Goal: Transaction & Acquisition: Purchase product/service

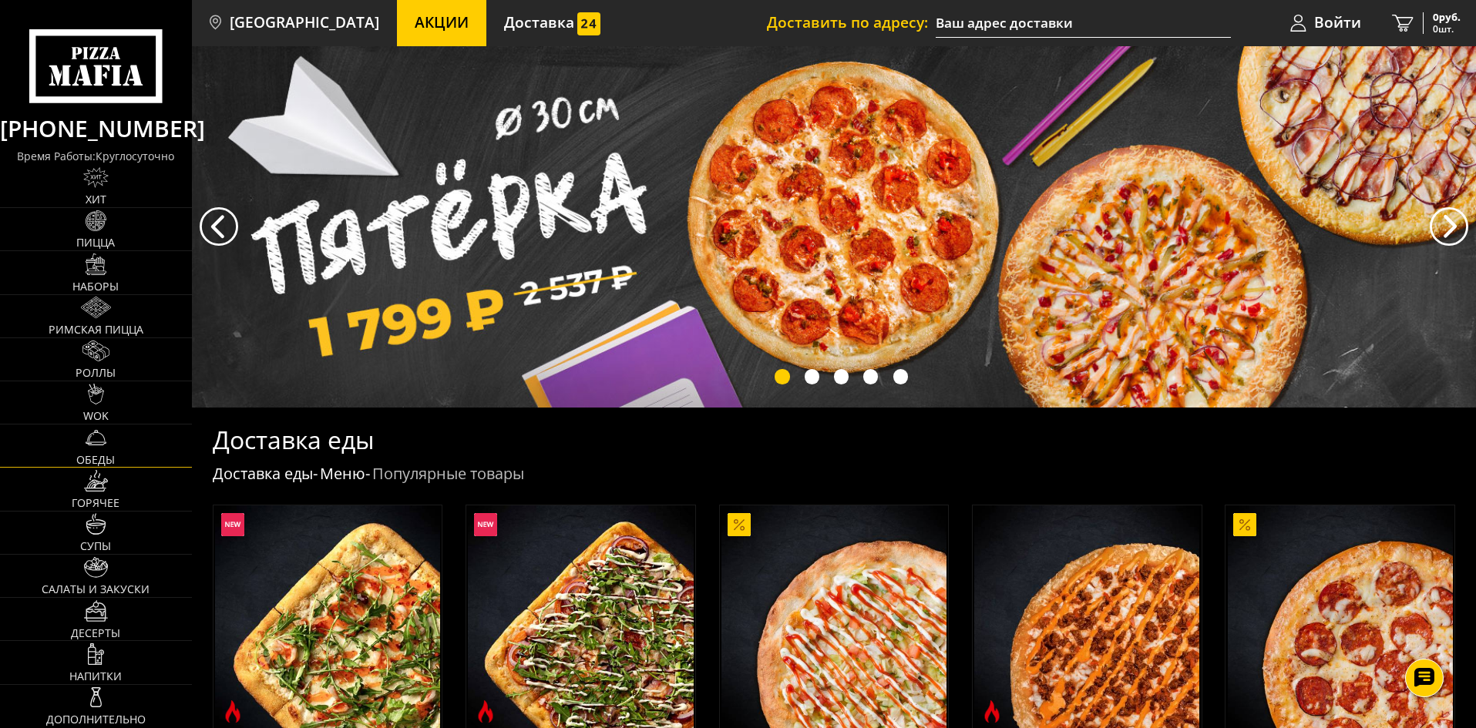
click at [116, 454] on link "Обеды" at bounding box center [96, 446] width 192 height 42
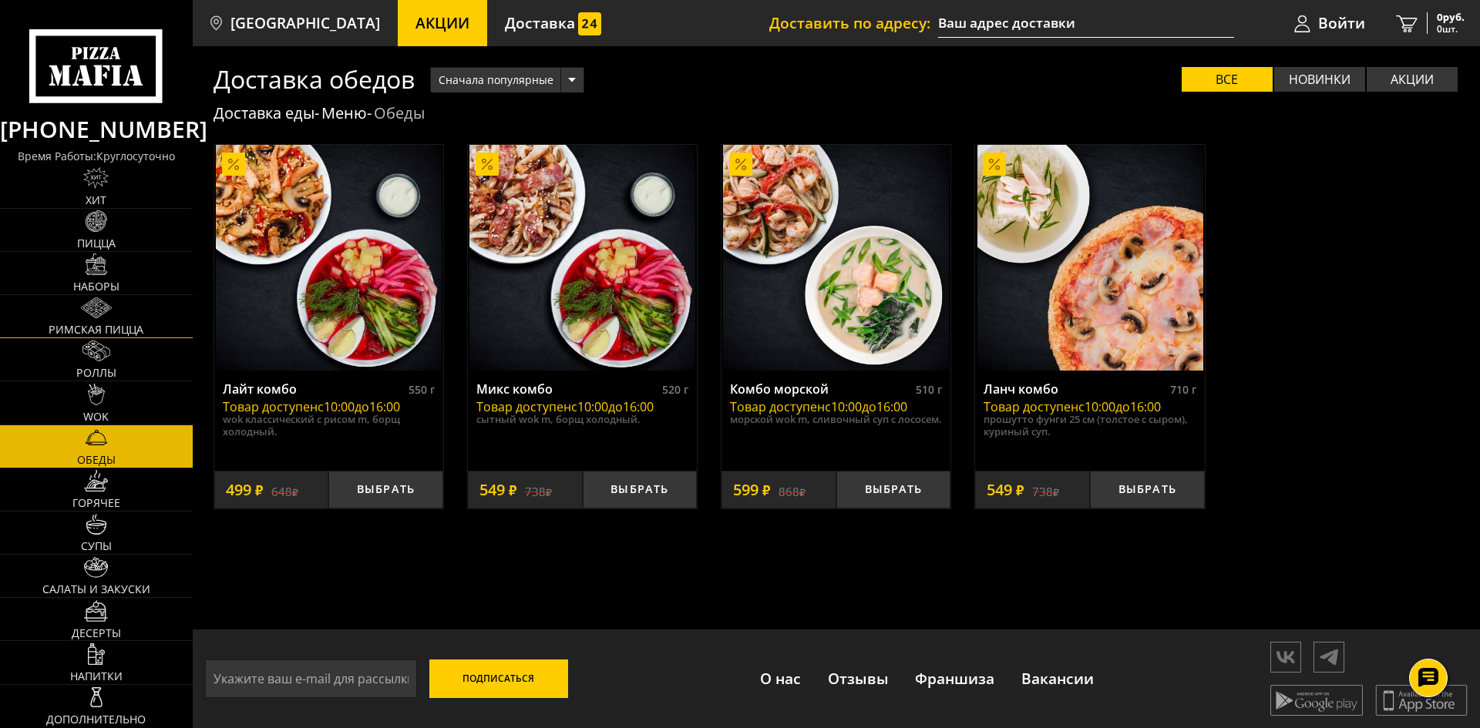
click at [123, 318] on link "Римская пицца" at bounding box center [96, 316] width 193 height 42
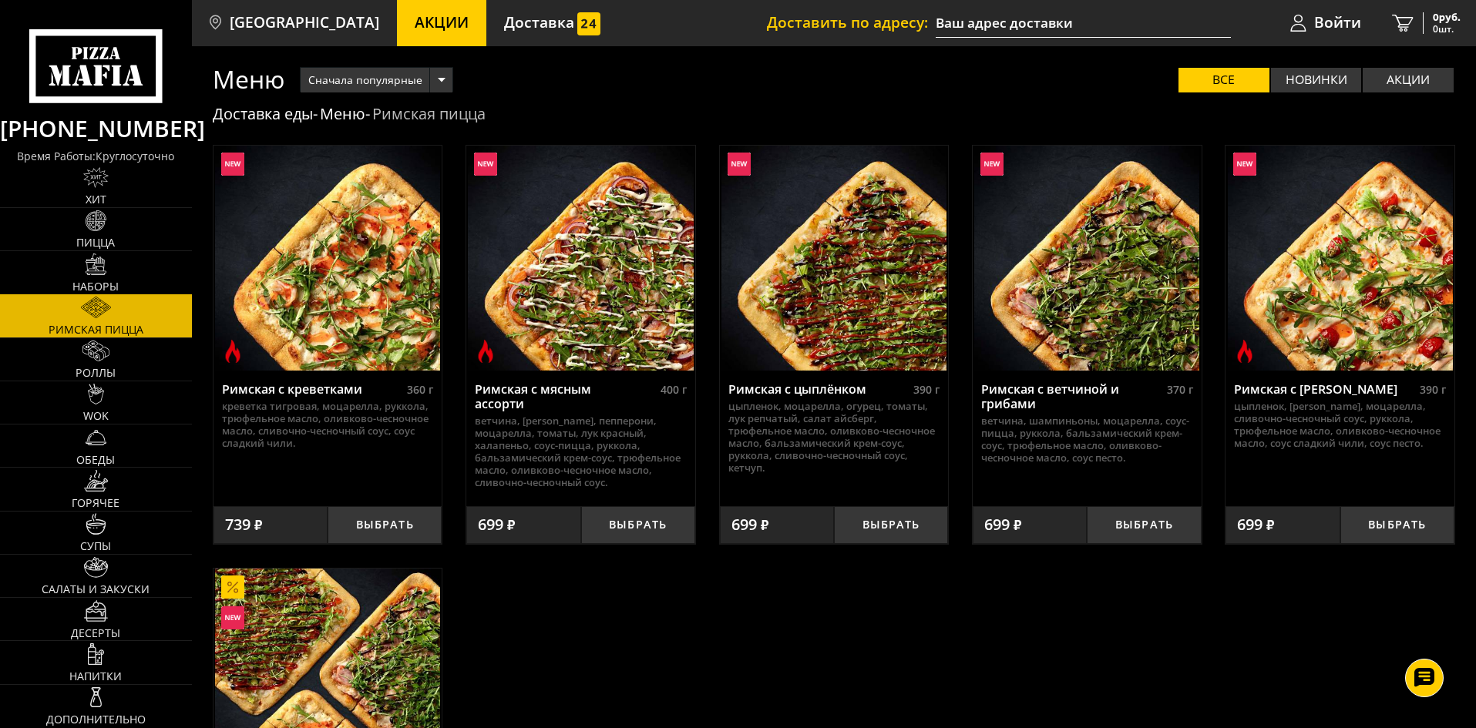
click at [92, 277] on link "Наборы" at bounding box center [96, 272] width 192 height 42
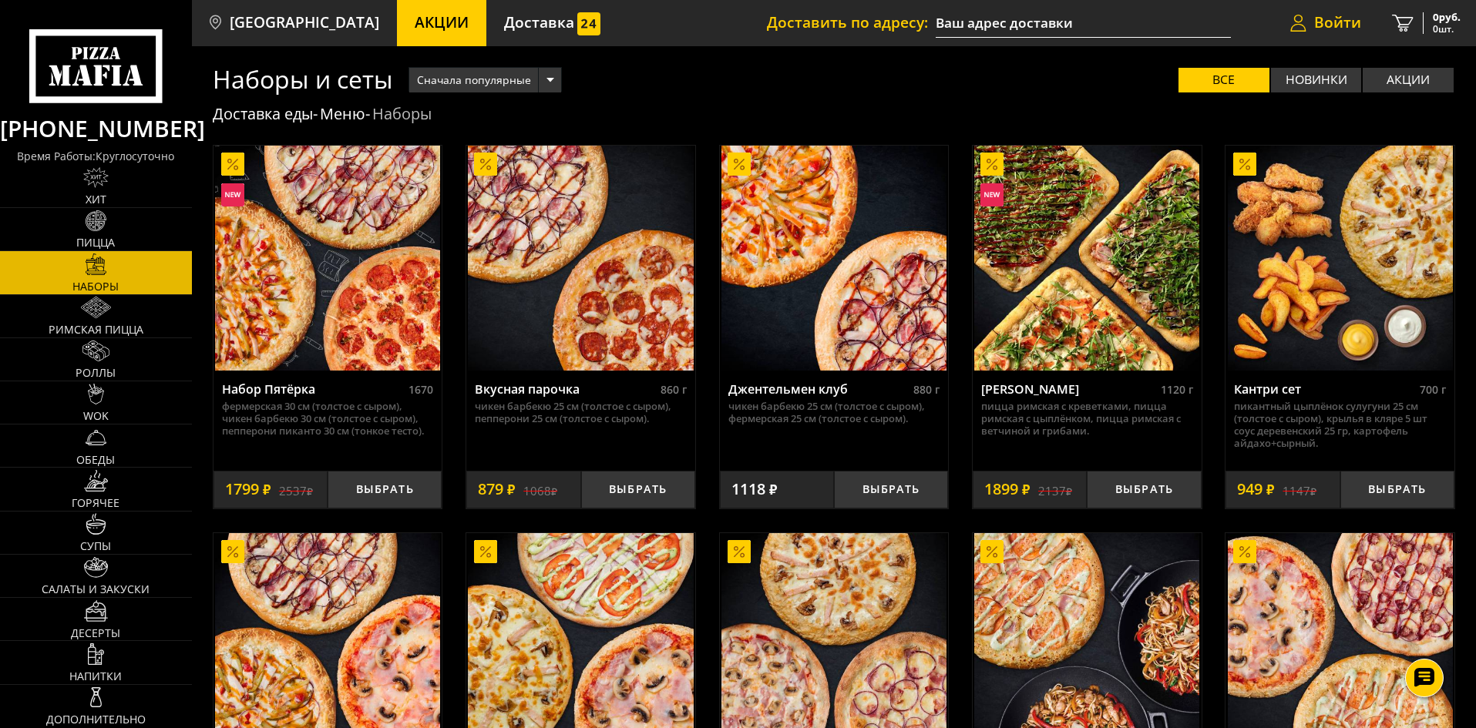
click at [1325, 22] on span "Войти" at bounding box center [1337, 22] width 47 height 15
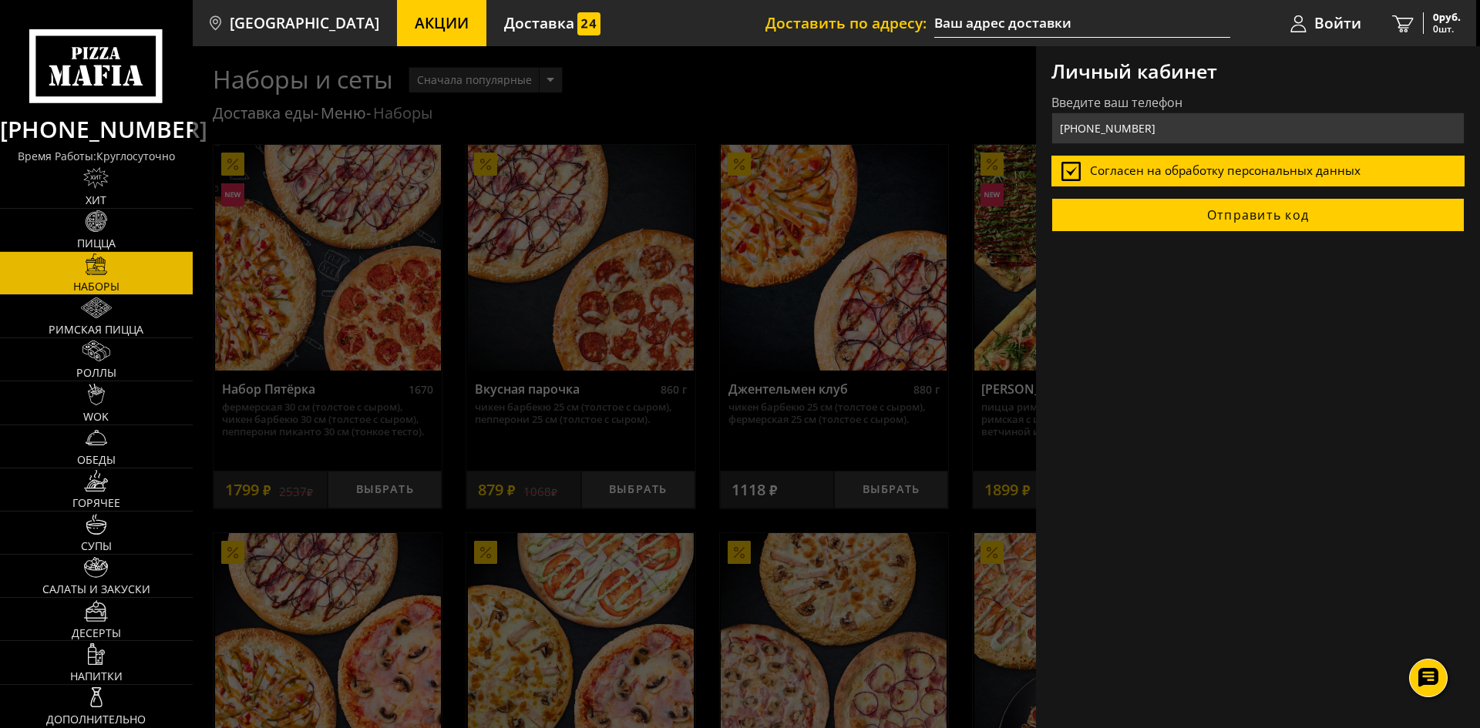
type input "[PHONE_NUMBER]"
click at [1240, 221] on button "Отправить код" at bounding box center [1257, 215] width 413 height 34
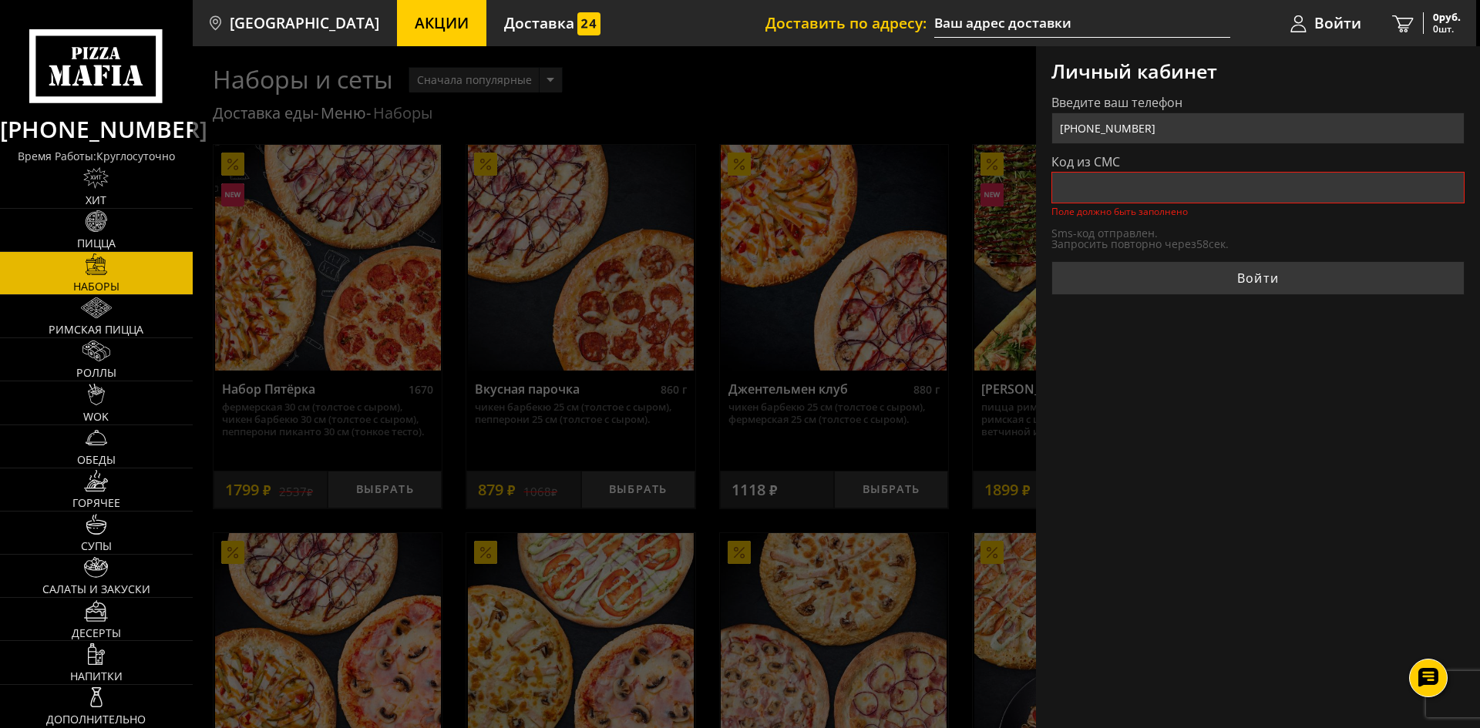
click at [1240, 193] on input "Код из СМС" at bounding box center [1257, 188] width 413 height 32
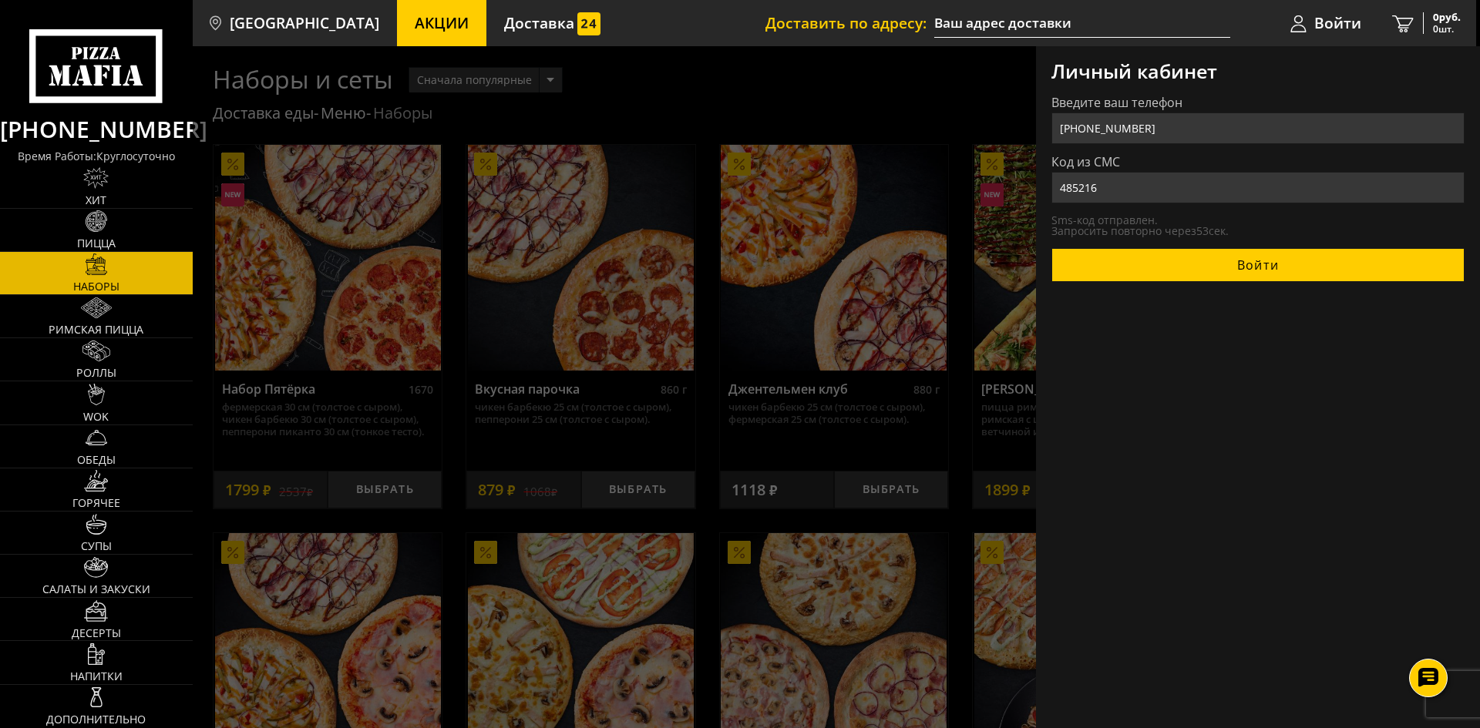
type input "485216"
click at [1379, 265] on button "Войти" at bounding box center [1257, 265] width 413 height 34
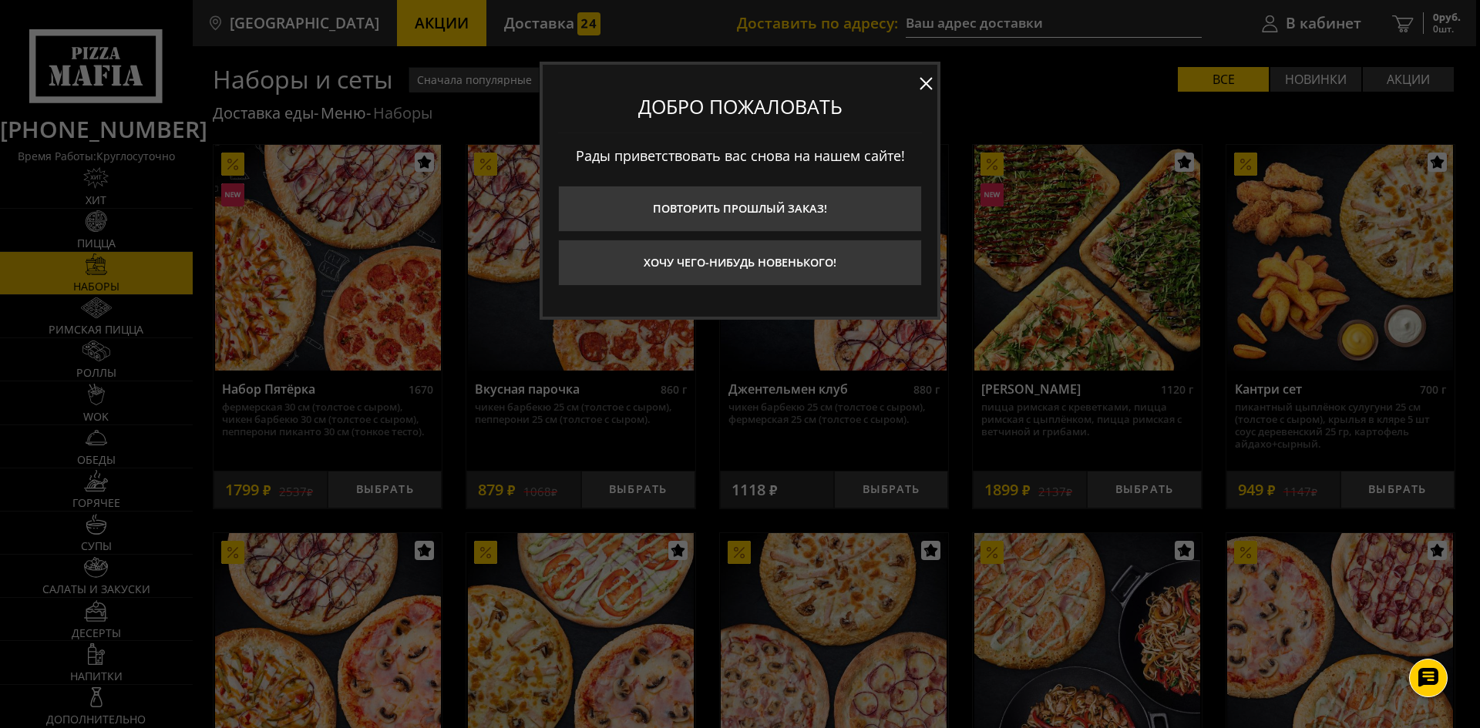
click at [925, 81] on button at bounding box center [925, 83] width 23 height 23
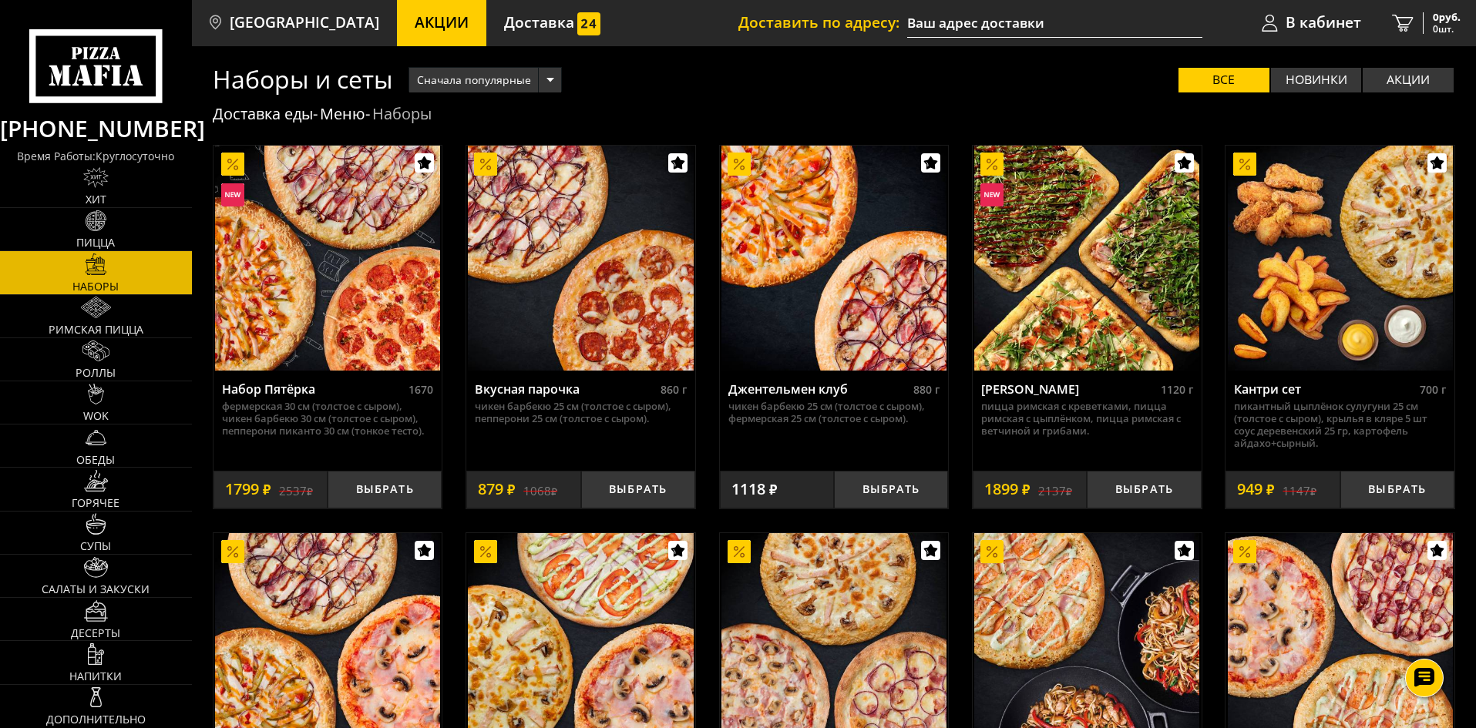
click at [955, 17] on input "text" at bounding box center [1054, 23] width 295 height 29
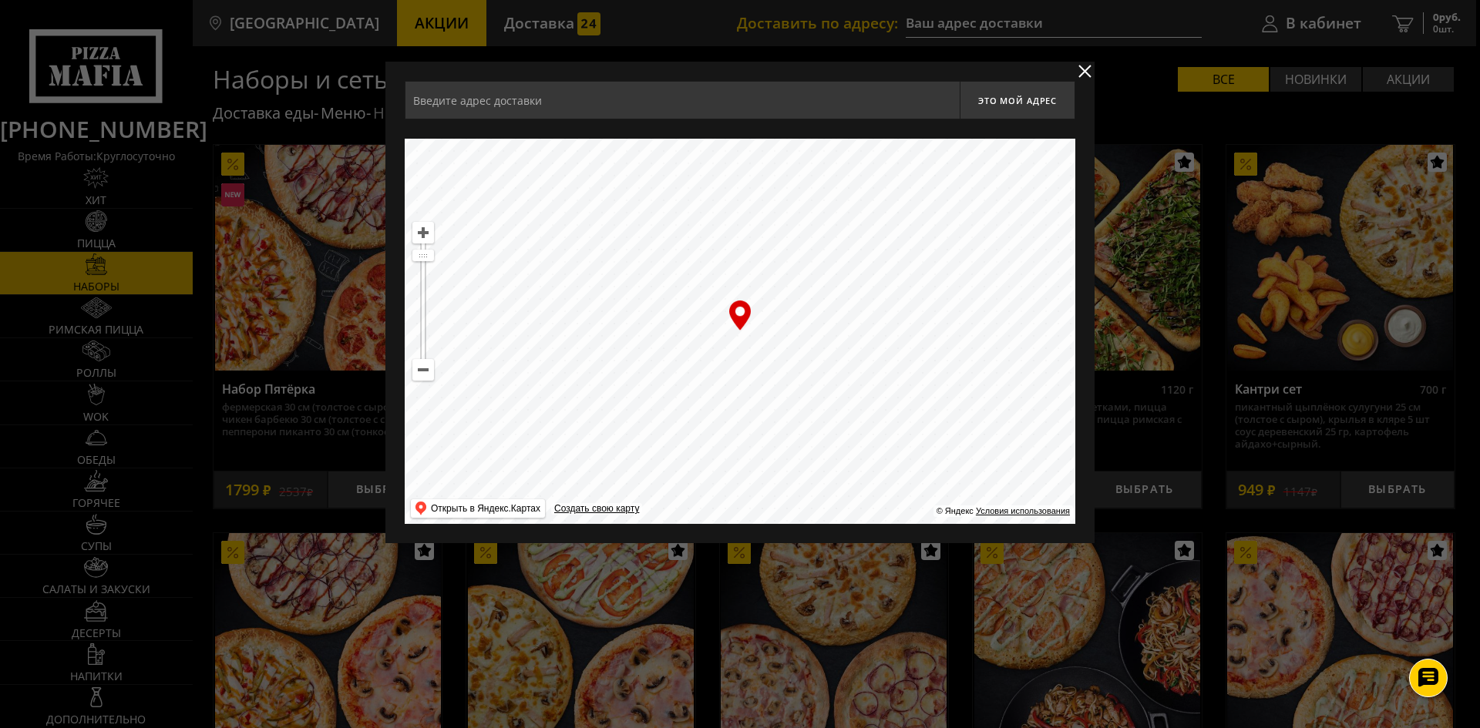
click at [608, 106] on input "text" at bounding box center [682, 100] width 555 height 39
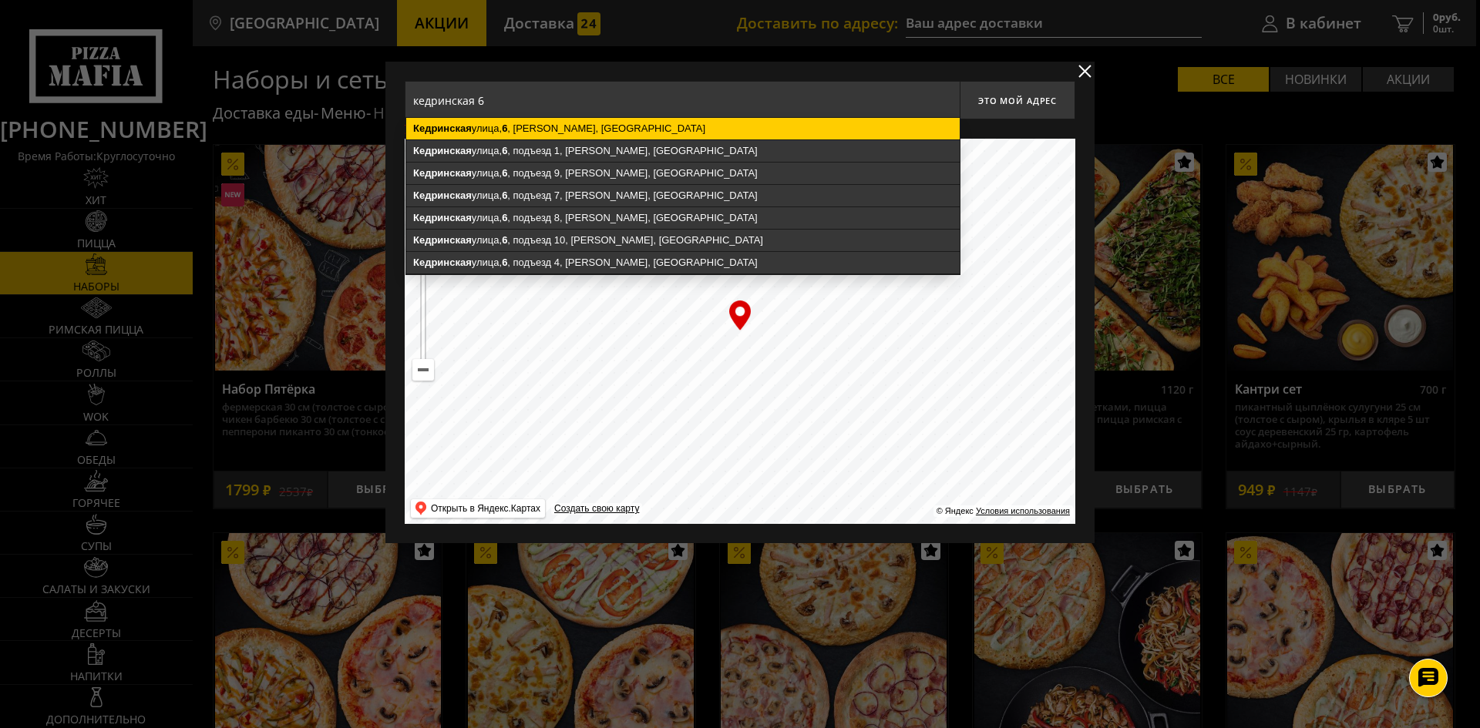
click at [624, 128] on ymaps "[STREET_ADDRESS][PERSON_NAME]" at bounding box center [682, 129] width 553 height 22
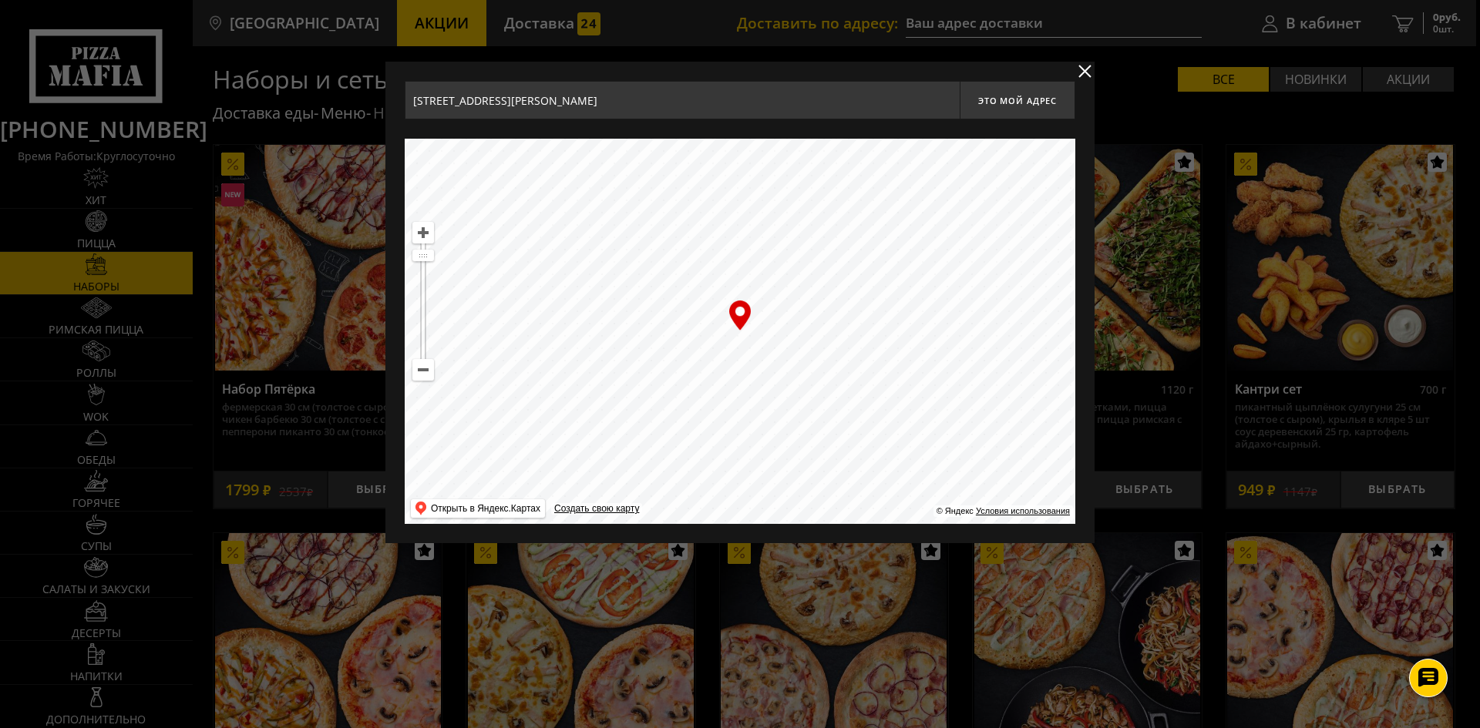
click at [868, 101] on input "[STREET_ADDRESS][PERSON_NAME]" at bounding box center [682, 100] width 555 height 39
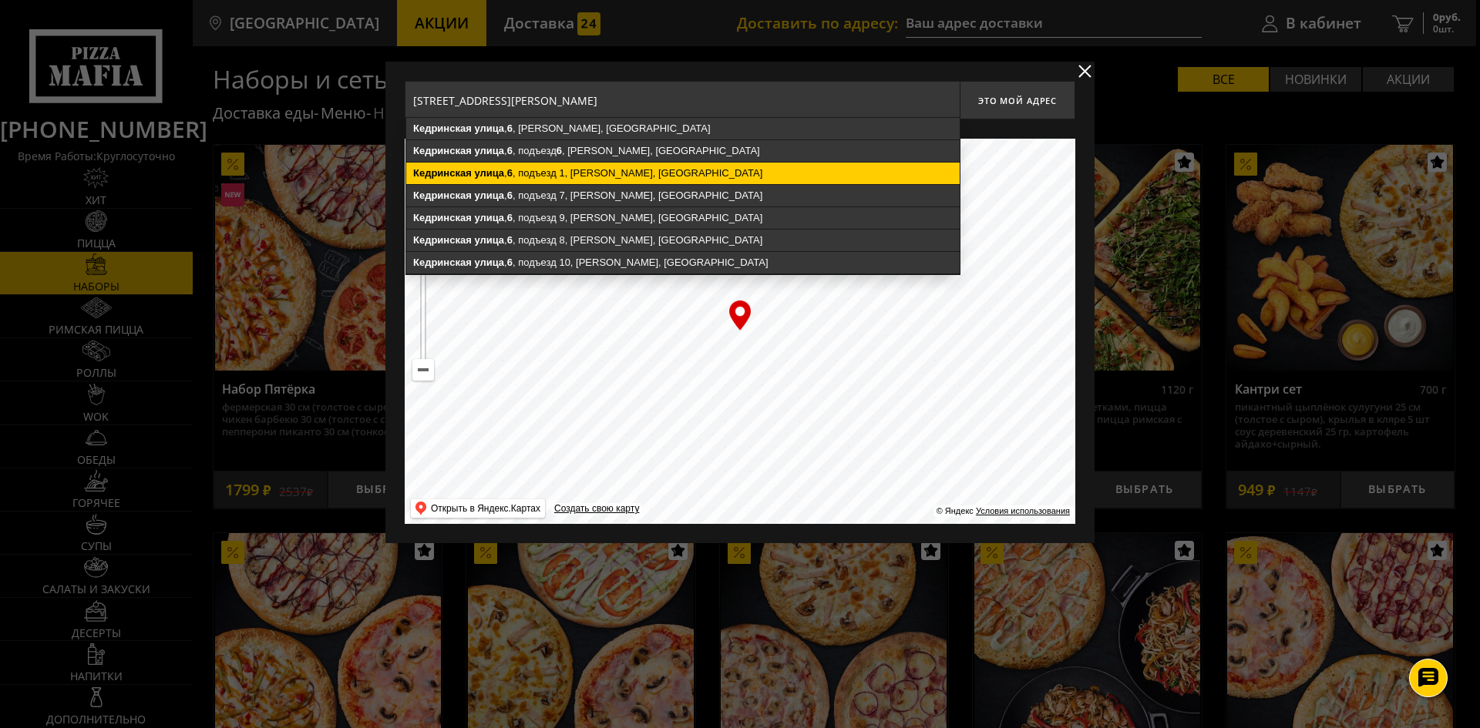
click at [711, 169] on ymaps "[STREET_ADDRESS]" at bounding box center [682, 174] width 553 height 22
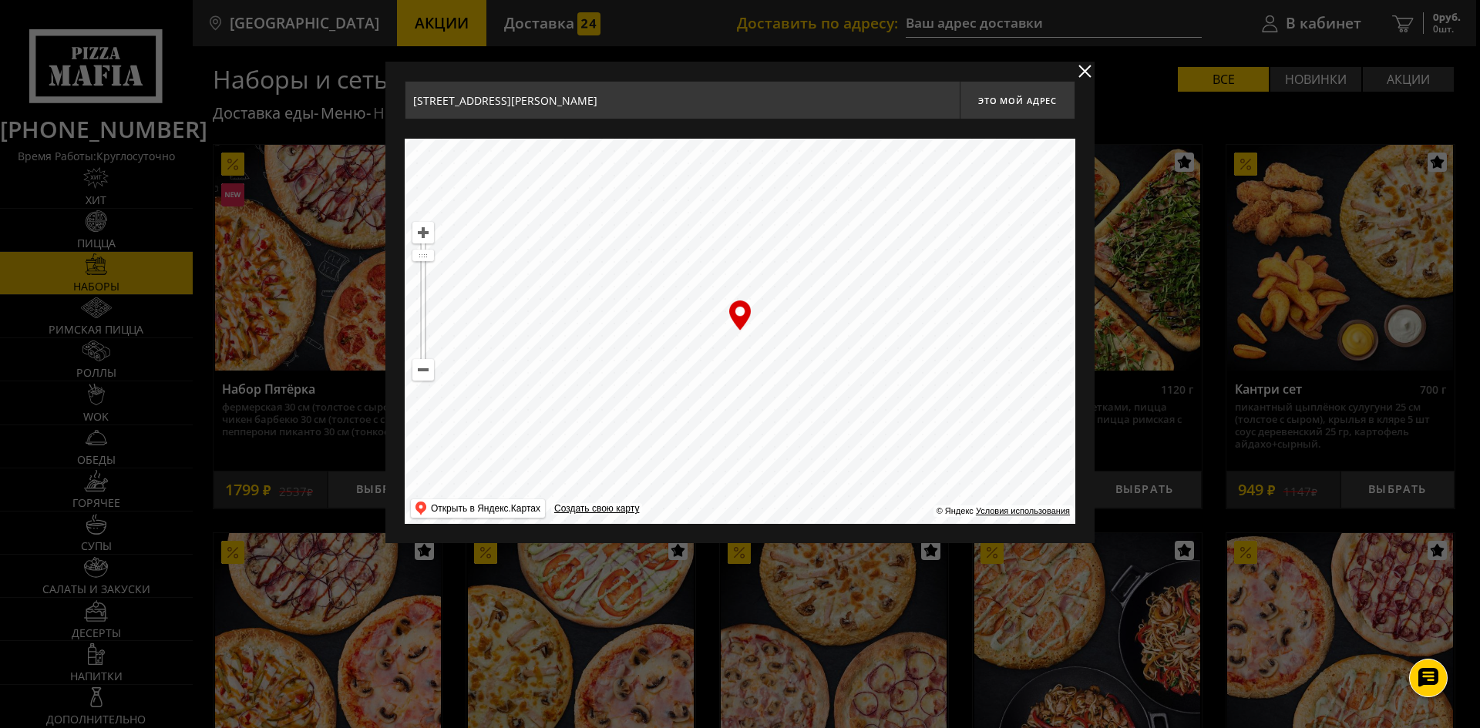
click at [775, 103] on input "[STREET_ADDRESS][PERSON_NAME]" at bounding box center [682, 100] width 555 height 39
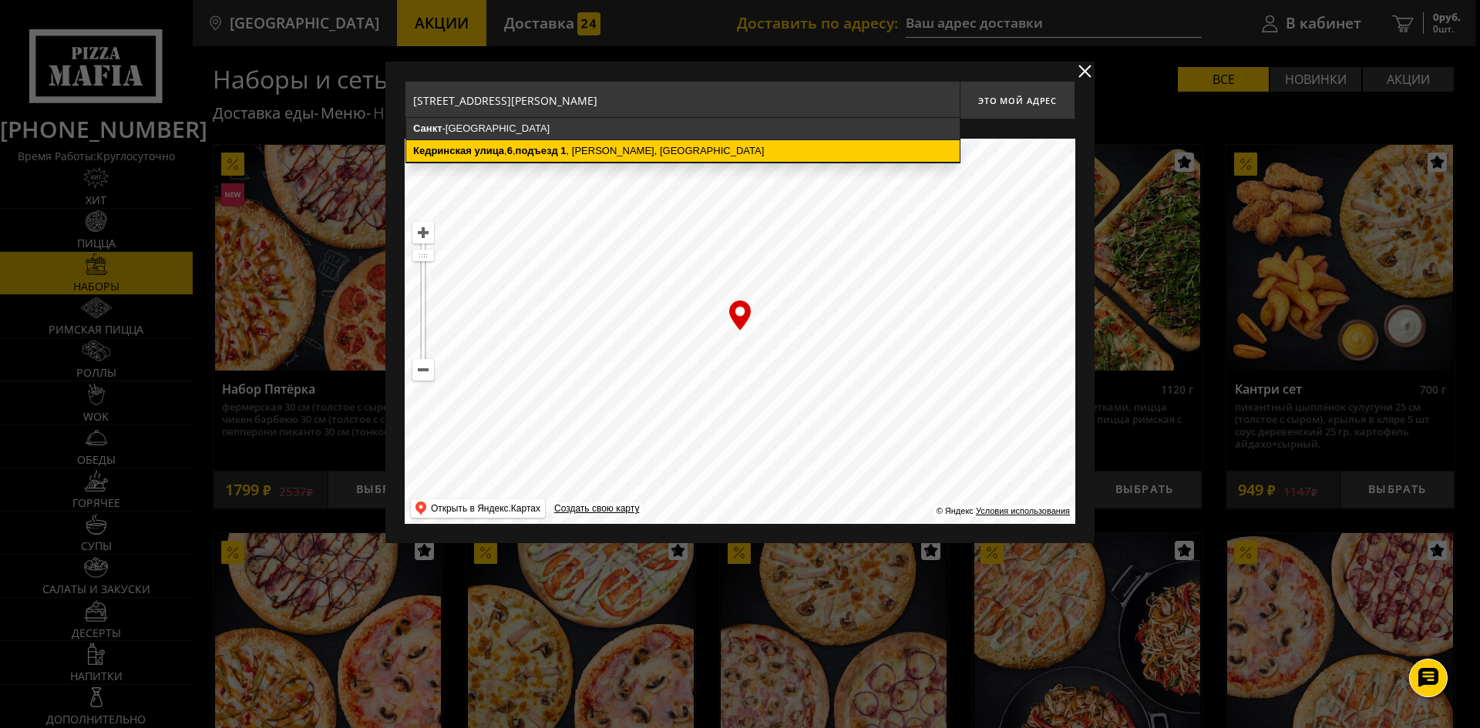
click at [650, 149] on ymaps "[STREET_ADDRESS]" at bounding box center [682, 151] width 553 height 22
type input "[STREET_ADDRESS][PERSON_NAME]"
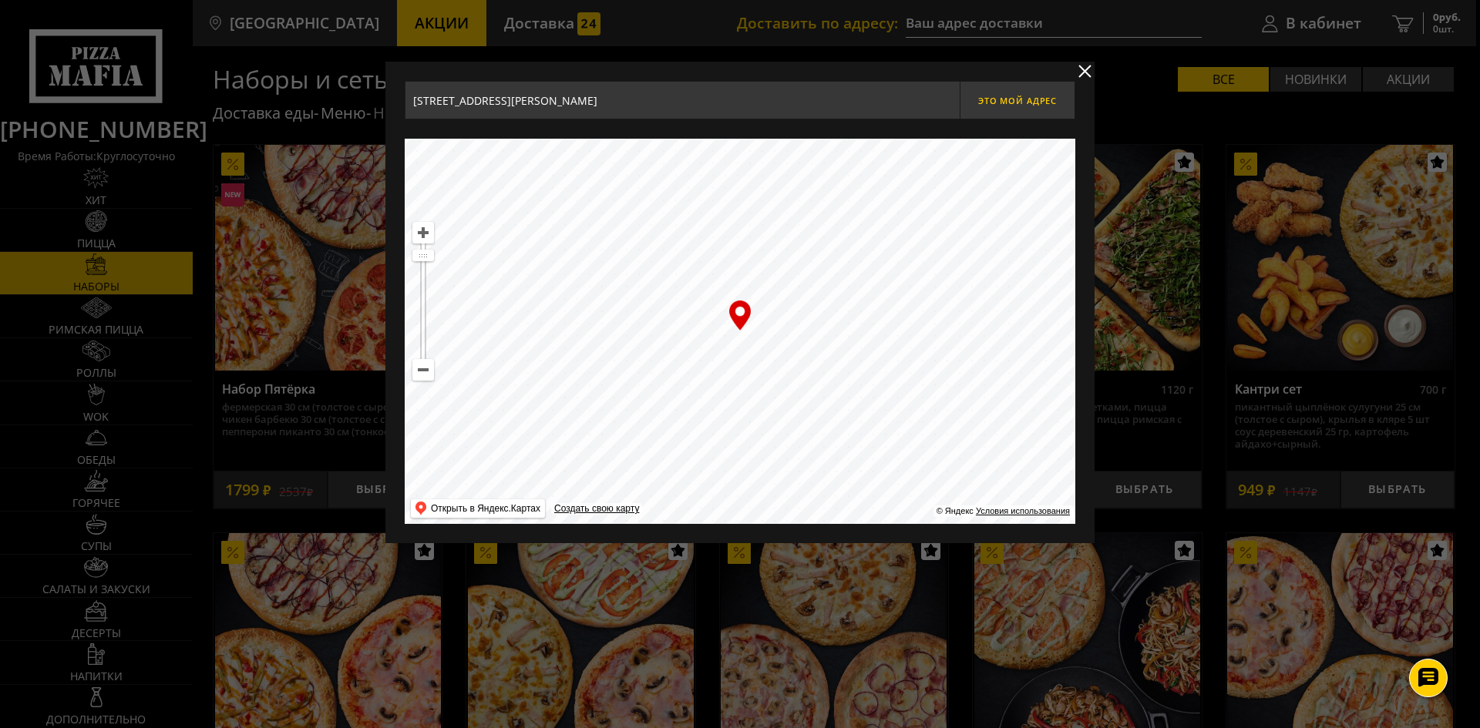
click at [1036, 108] on button "Это мой адрес" at bounding box center [1018, 100] width 116 height 39
type input "[PERSON_NAME][STREET_ADDRESS]"
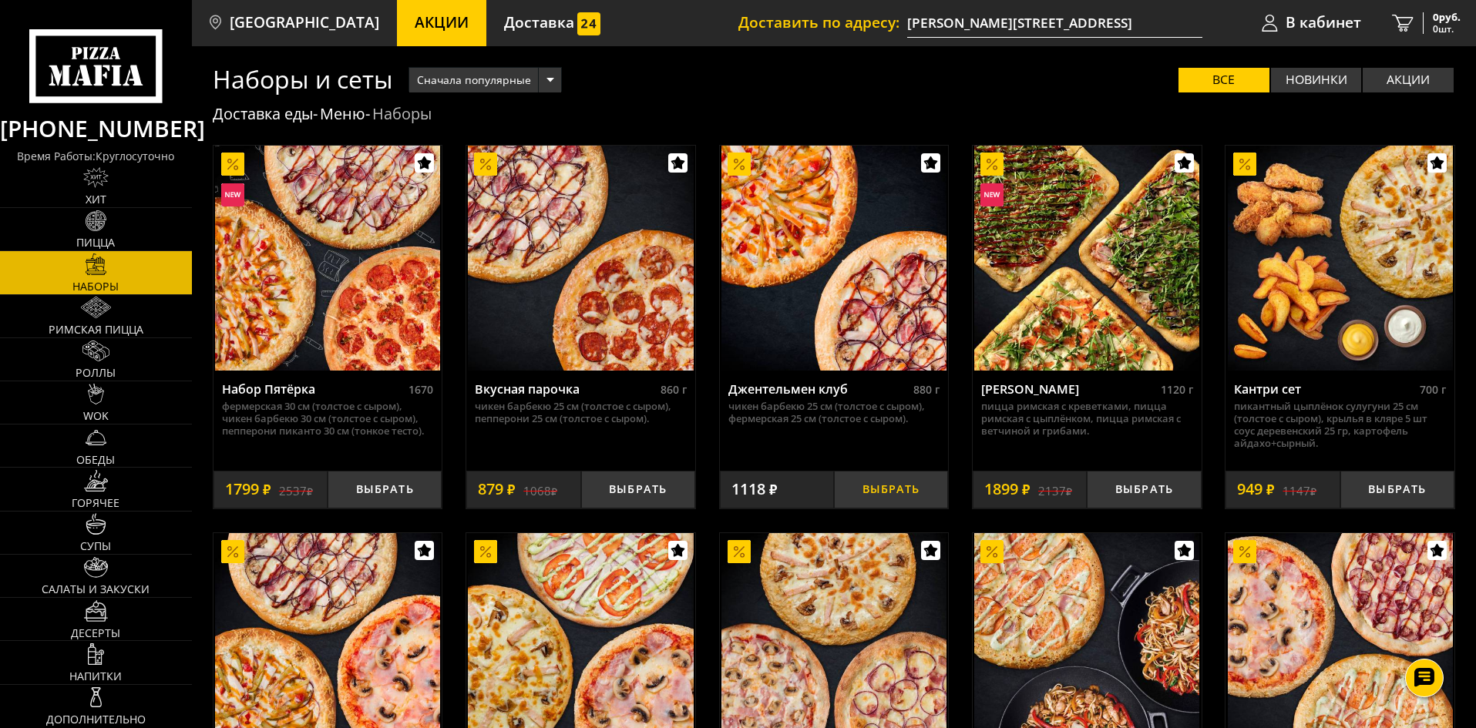
click at [872, 501] on button "Выбрать" at bounding box center [891, 490] width 114 height 38
click at [1436, 29] on span "1 шт." at bounding box center [1437, 29] width 46 height 9
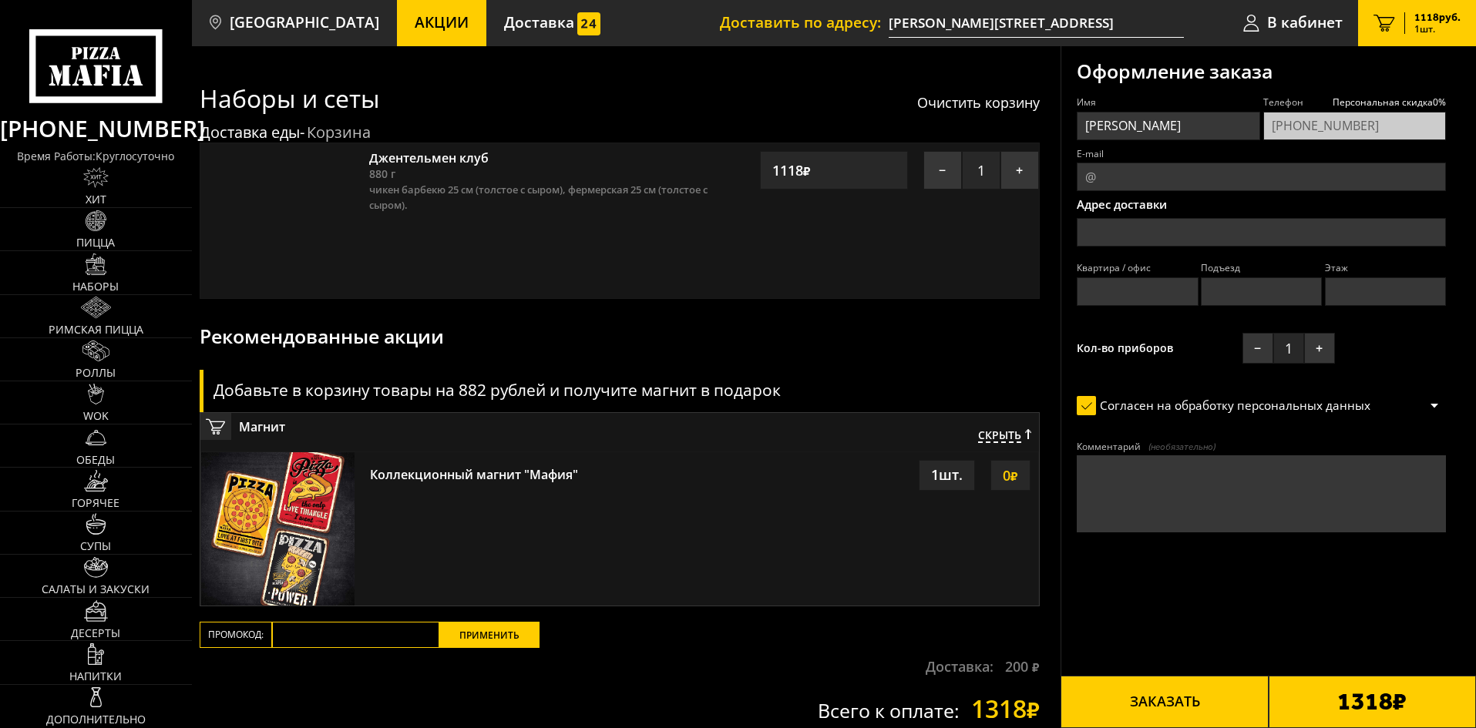
type input "[PERSON_NAME][STREET_ADDRESS]"
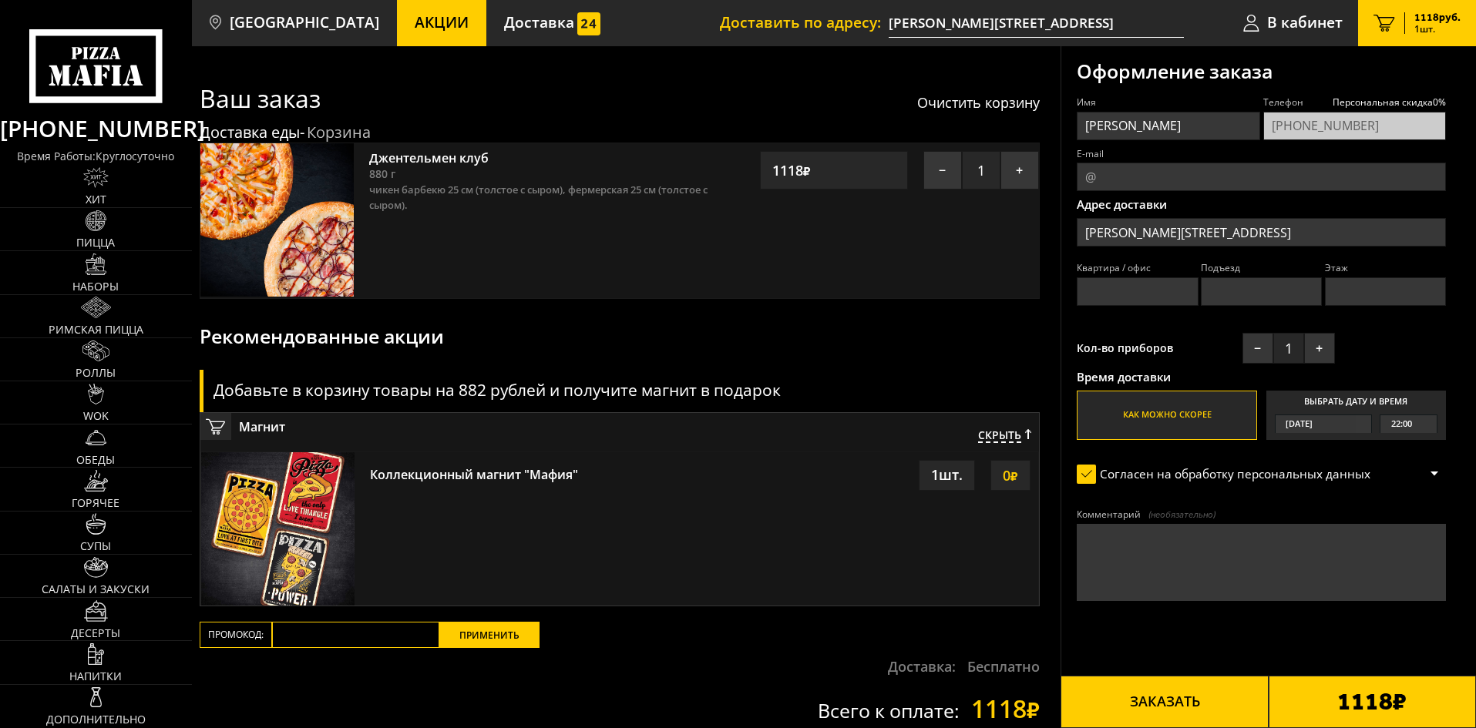
click at [1121, 286] on input "Квартира / офис" at bounding box center [1137, 291] width 121 height 29
type input "4"
click at [1243, 296] on input "Подъезд" at bounding box center [1261, 291] width 121 height 29
type input "1"
click at [1351, 294] on input "Этаж" at bounding box center [1385, 291] width 121 height 29
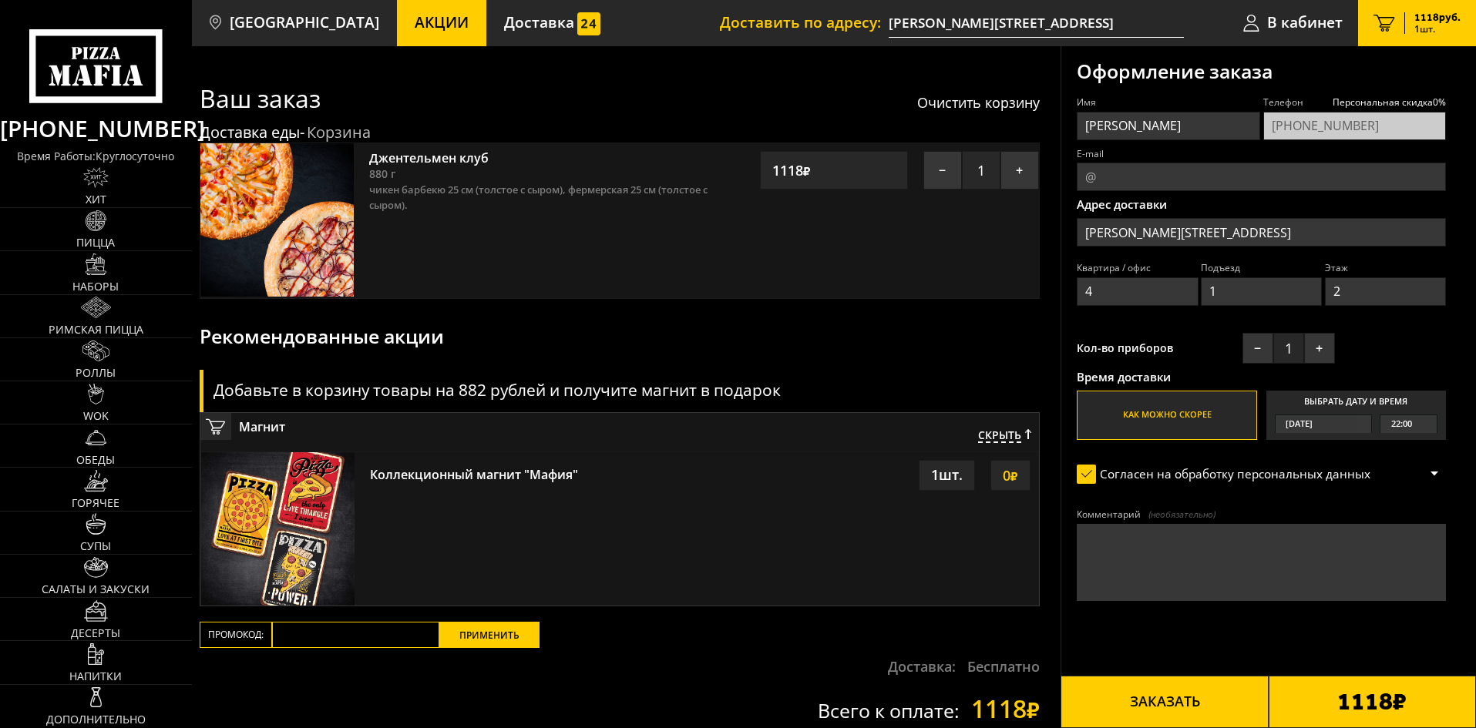
type input "2"
click at [1389, 338] on div "Имя [PERSON_NAME] скидка 0 % [PHONE_NUMBER] E-mail Адрес доставки [PERSON_NAME]…" at bounding box center [1261, 268] width 369 height 344
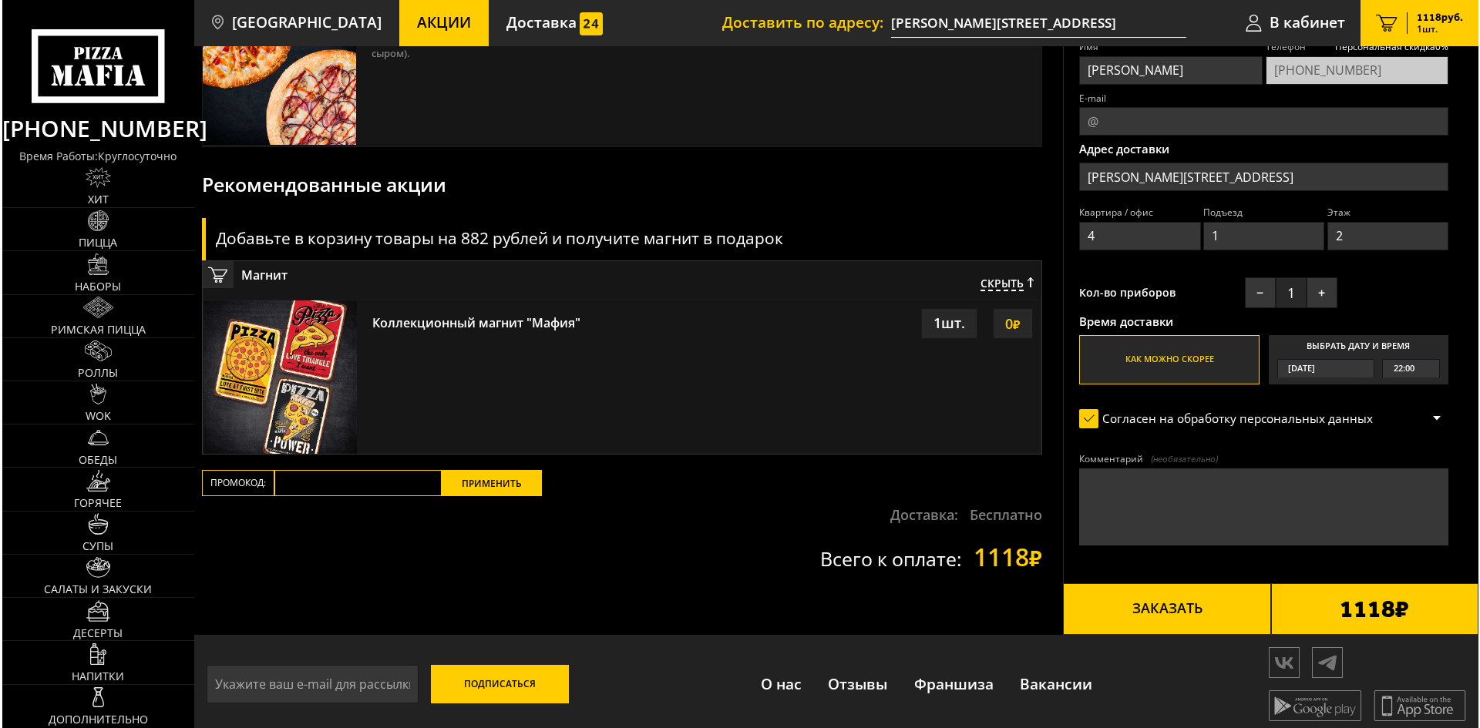
scroll to position [159, 0]
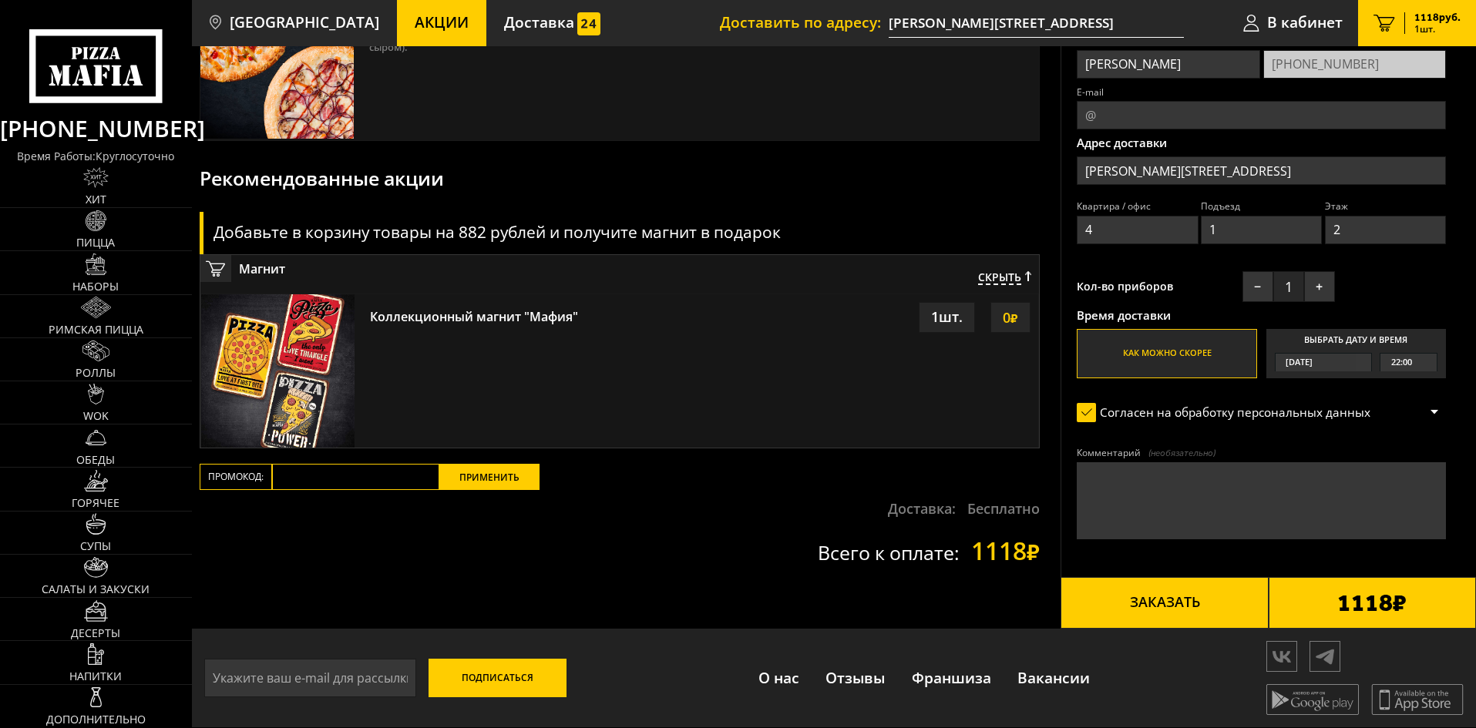
click at [1199, 600] on button "Заказать" at bounding box center [1164, 603] width 207 height 52
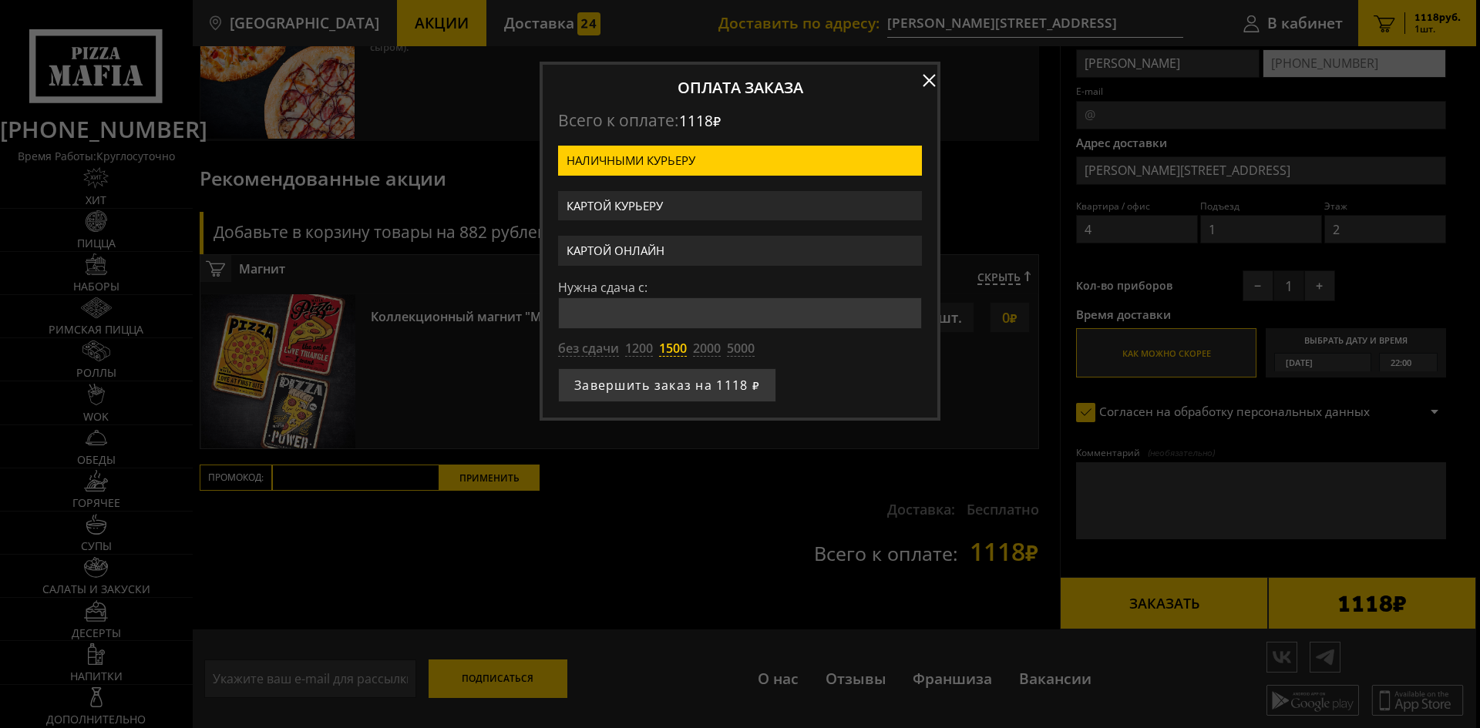
click at [683, 353] on button "1500" at bounding box center [673, 349] width 28 height 17
type input "1500"
